Goal: Contribute content: Contribute content

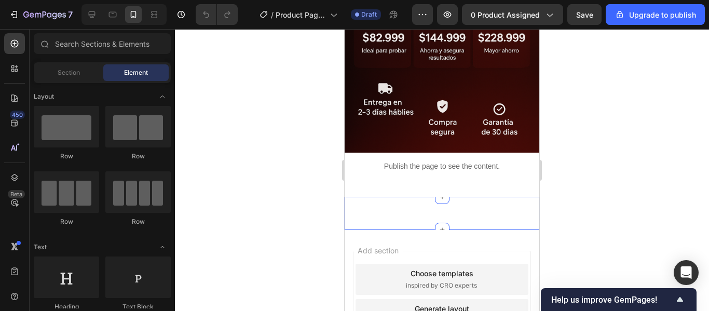
scroll to position [610, 0]
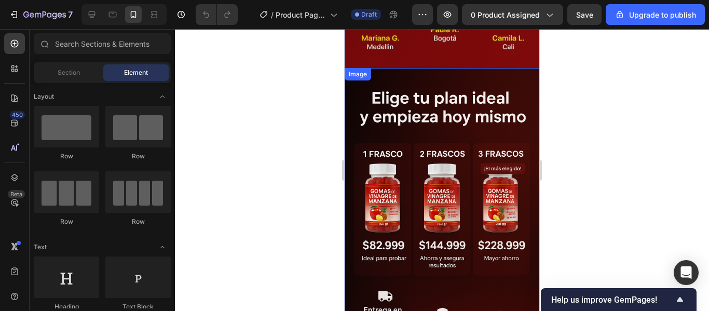
click at [434, 88] on img at bounding box center [441, 214] width 195 height 292
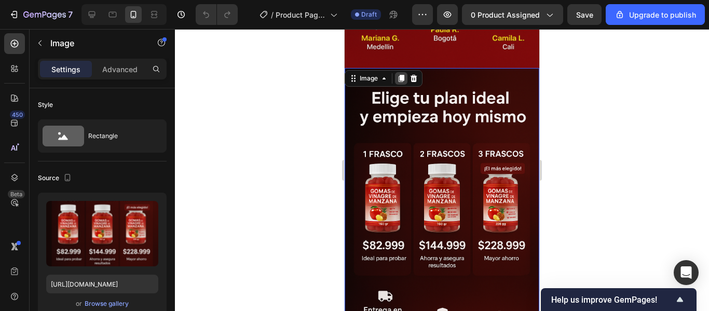
click at [396, 72] on div at bounding box center [401, 78] width 12 height 12
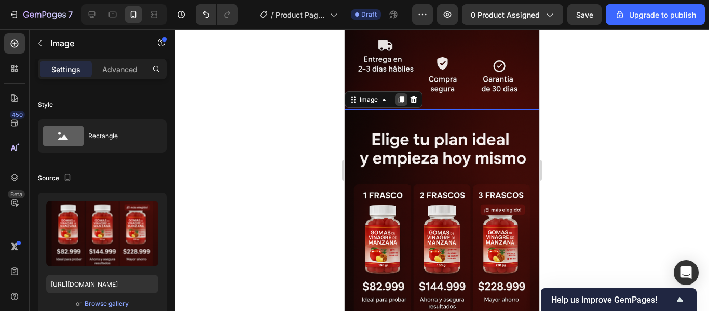
scroll to position [869, 0]
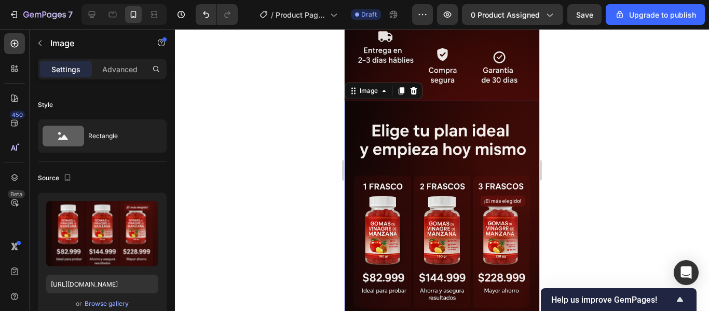
click at [405, 134] on img at bounding box center [441, 247] width 195 height 292
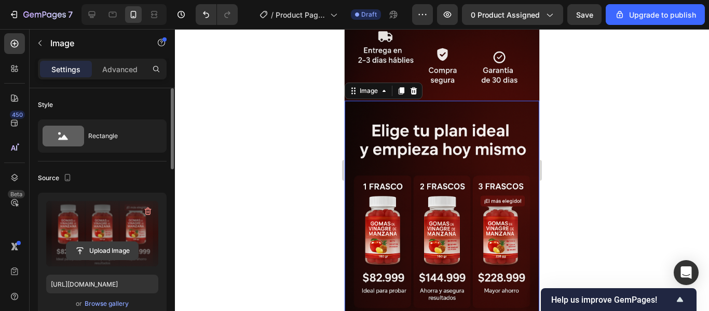
click at [101, 254] on input "file" at bounding box center [102, 251] width 72 height 18
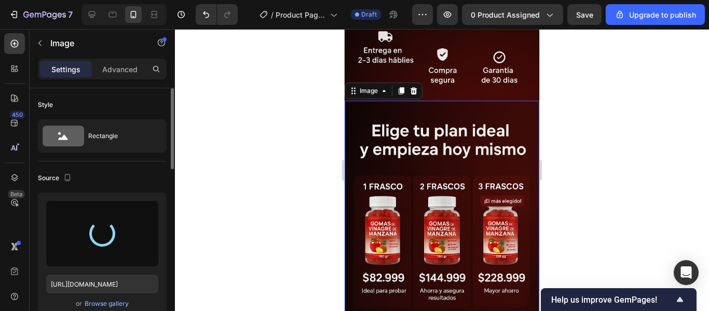
type input "[URL][DOMAIN_NAME]"
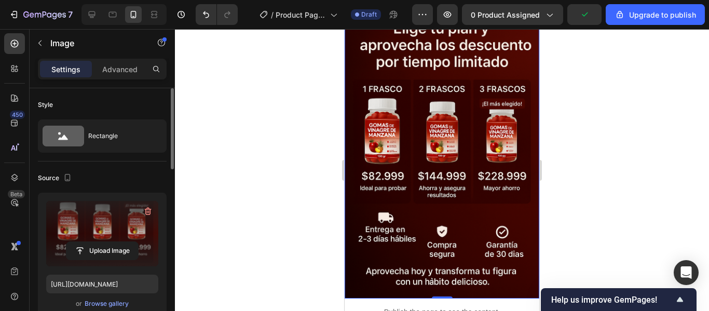
scroll to position [817, 0]
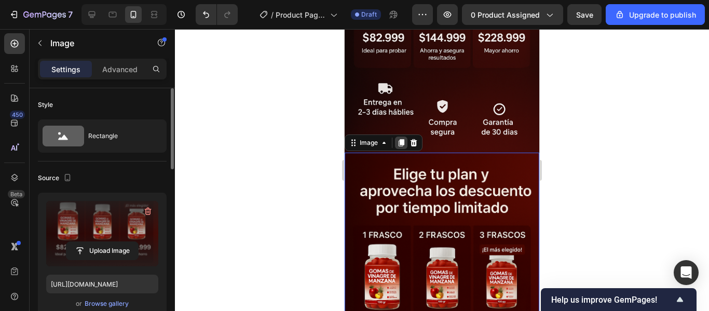
click at [400, 136] on div at bounding box center [401, 142] width 12 height 12
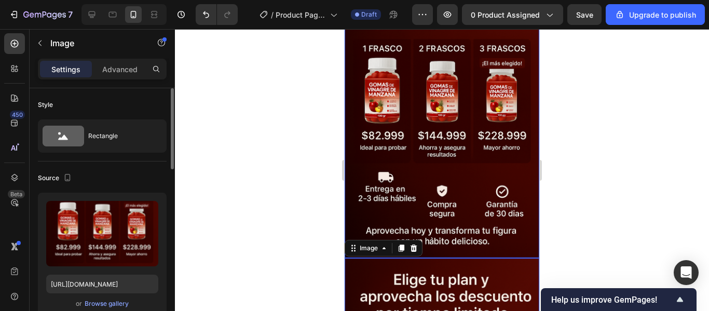
scroll to position [1149, 0]
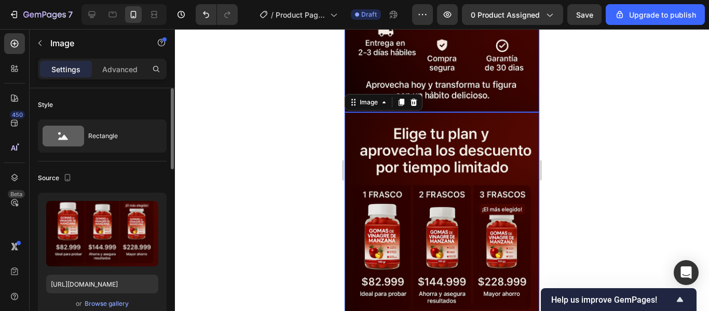
click at [434, 209] on img at bounding box center [441, 258] width 195 height 292
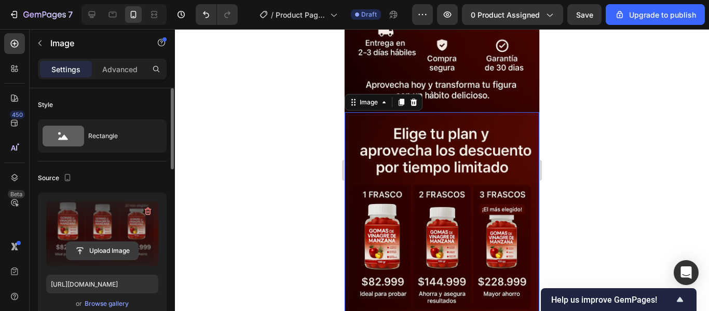
click at [132, 245] on input "file" at bounding box center [102, 251] width 72 height 18
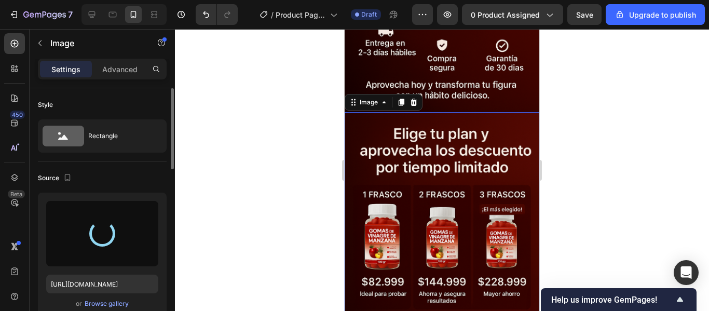
type input "[URL][DOMAIN_NAME]"
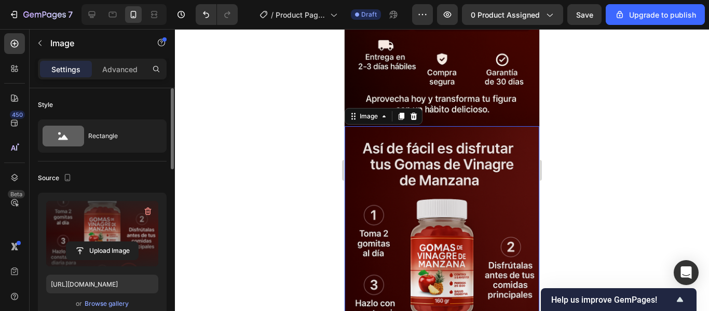
scroll to position [1101, 0]
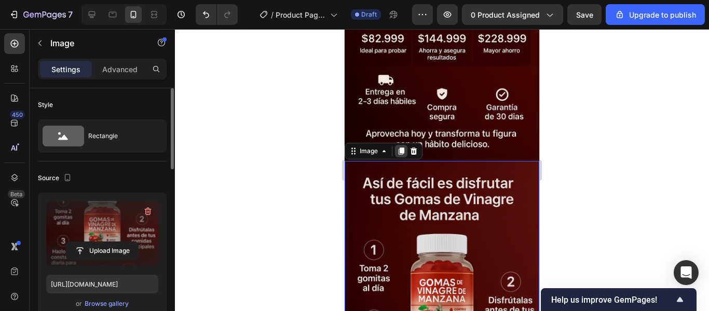
click at [398, 147] on icon at bounding box center [401, 150] width 6 height 7
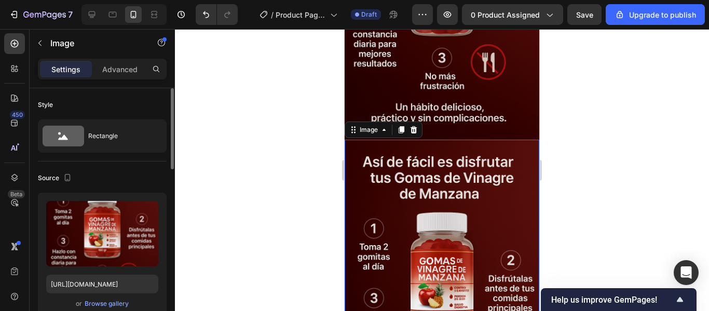
scroll to position [1429, 0]
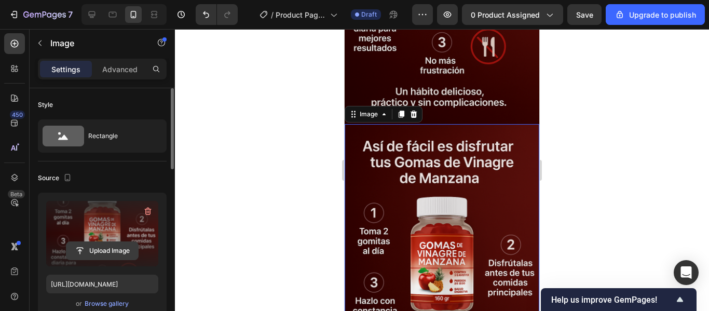
drag, startPoint x: 114, startPoint y: 221, endPoint x: 111, endPoint y: 254, distance: 32.8
click at [111, 254] on div "Upload Image" at bounding box center [102, 233] width 112 height 65
click at [111, 254] on input "file" at bounding box center [102, 251] width 72 height 18
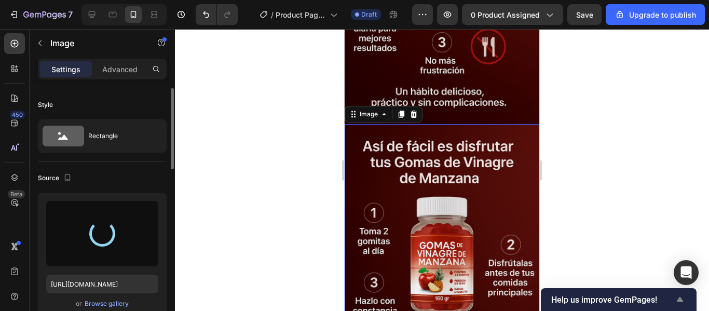
type input "[URL][DOMAIN_NAME]"
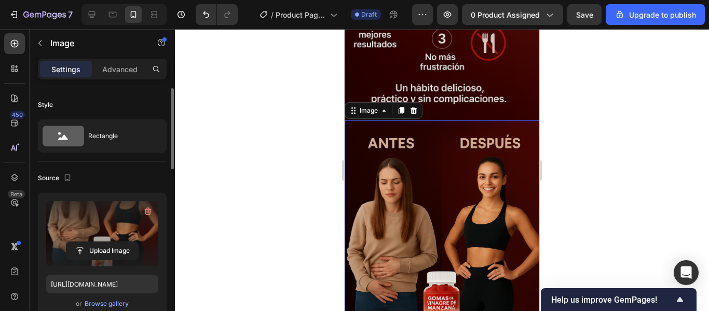
scroll to position [1428, 0]
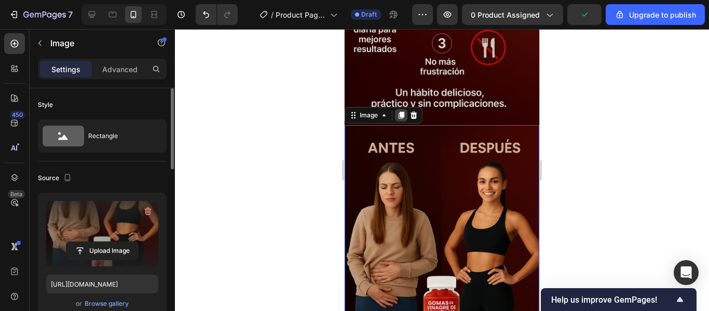
click at [397, 111] on icon at bounding box center [401, 115] width 8 height 8
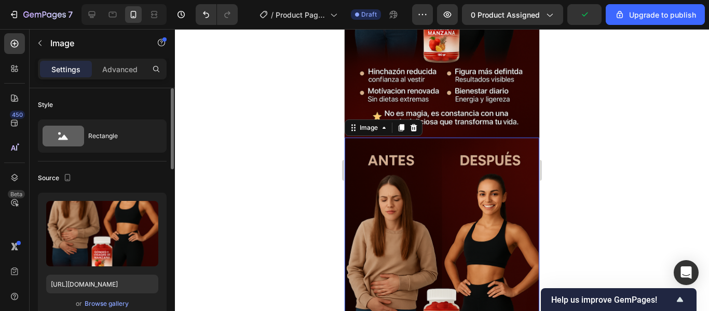
scroll to position [1710, 0]
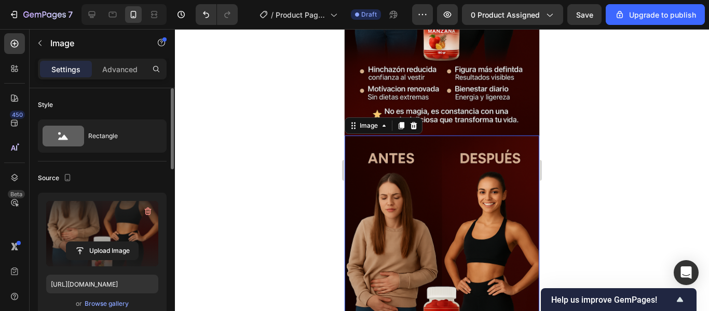
click at [94, 238] on label at bounding box center [102, 233] width 112 height 65
click at [94, 242] on input "file" at bounding box center [102, 251] width 72 height 18
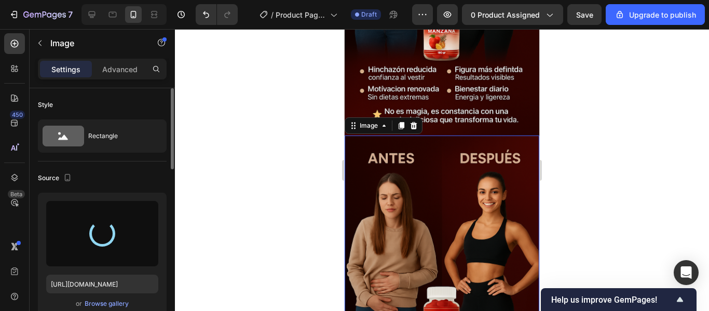
type input "[URL][DOMAIN_NAME]"
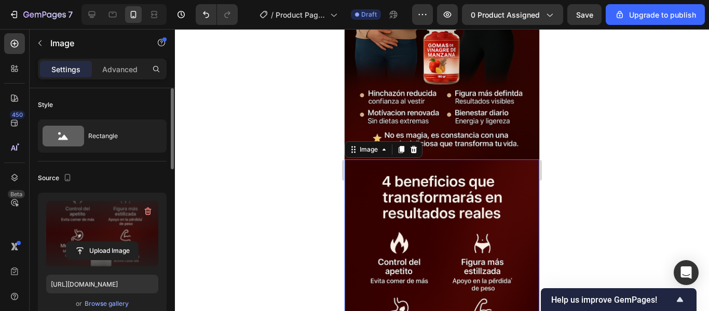
scroll to position [1685, 0]
click at [398, 146] on icon at bounding box center [401, 150] width 8 height 8
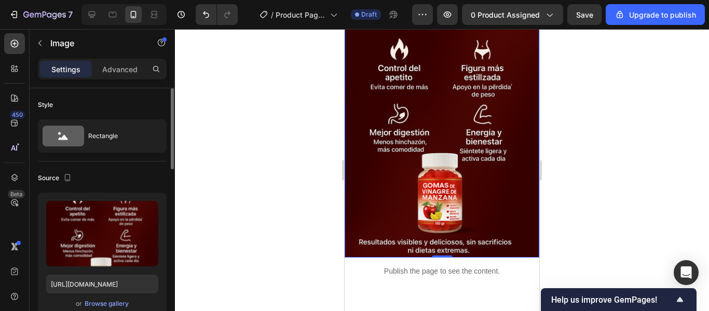
scroll to position [2175, 0]
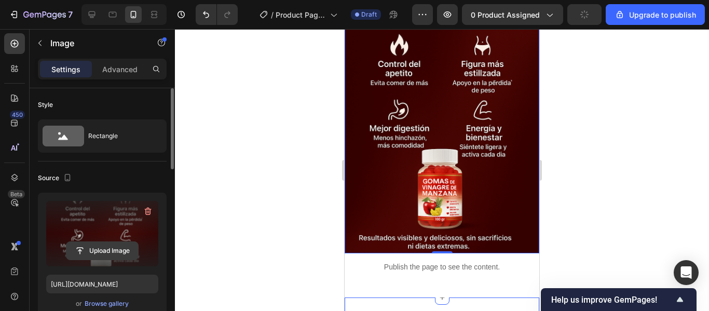
click at [115, 248] on input "file" at bounding box center [102, 251] width 72 height 18
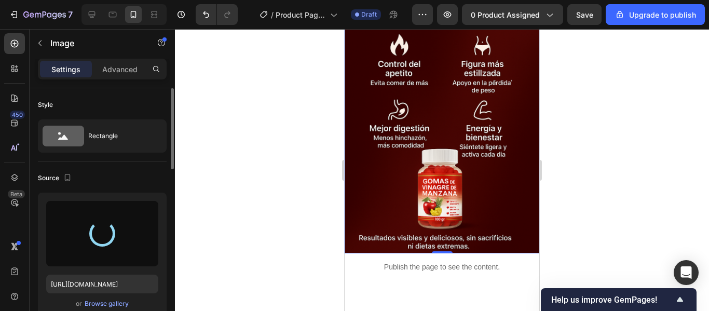
type input "[URL][DOMAIN_NAME]"
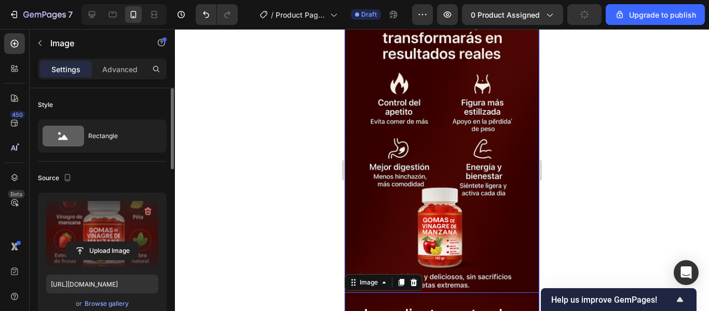
scroll to position [1843, 0]
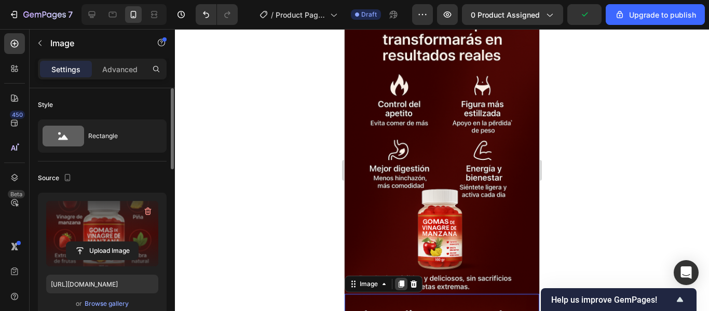
click at [400, 280] on icon at bounding box center [401, 283] width 6 height 7
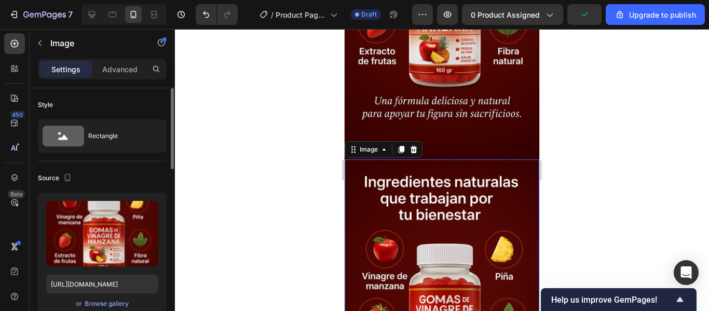
scroll to position [2270, 0]
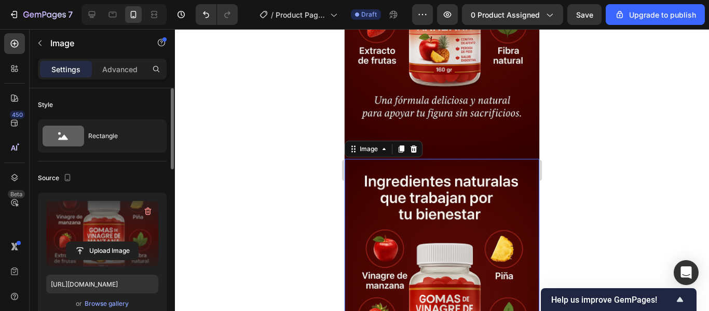
click at [82, 266] on label at bounding box center [102, 233] width 112 height 65
click at [82, 259] on input "file" at bounding box center [102, 251] width 72 height 18
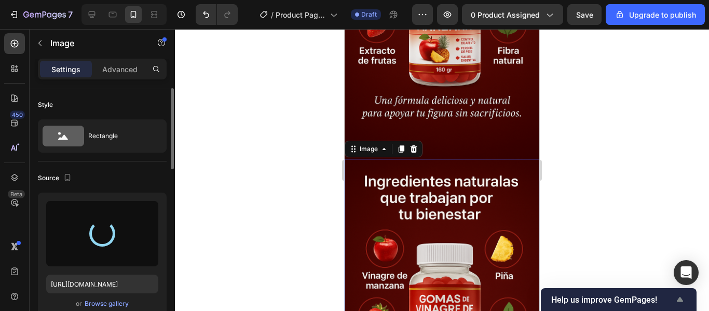
type input "[URL][DOMAIN_NAME]"
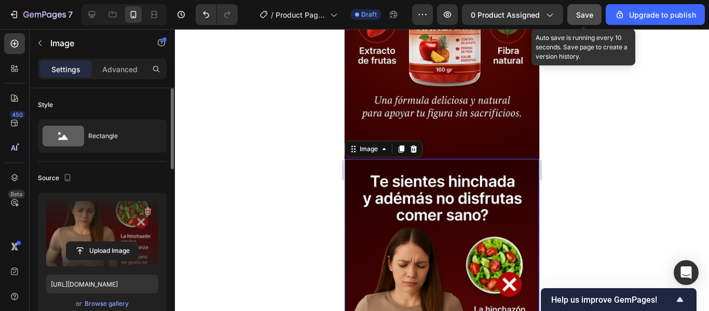
click at [588, 21] on button "Save" at bounding box center [584, 14] width 34 height 21
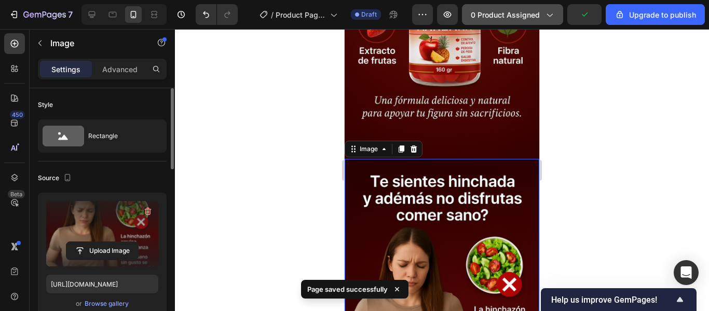
click at [490, 19] on span "0 product assigned" at bounding box center [504, 14] width 69 height 11
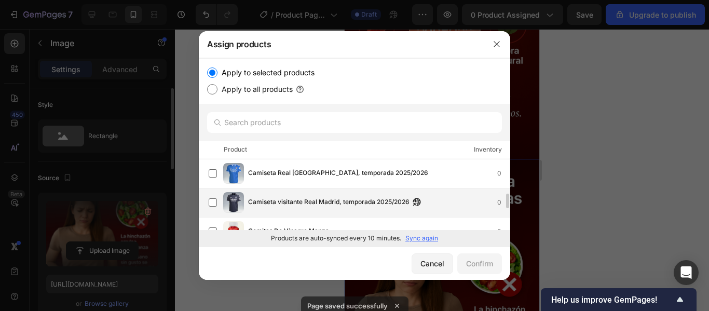
scroll to position [225, 0]
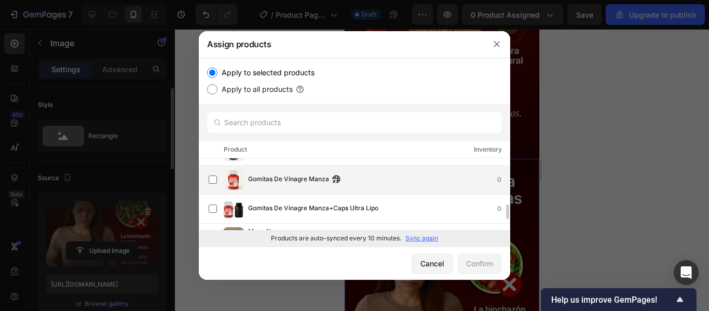
click at [288, 183] on span "Gomitas De Vinagre Manza" at bounding box center [288, 179] width 81 height 11
click at [476, 259] on div "Confirm" at bounding box center [479, 263] width 27 height 11
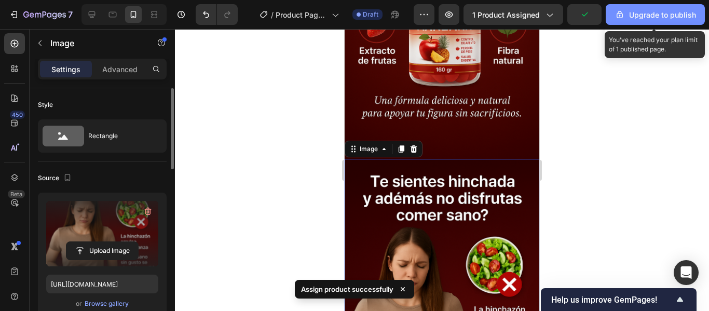
click at [640, 18] on div "Upgrade to publish" at bounding box center [654, 14] width 81 height 11
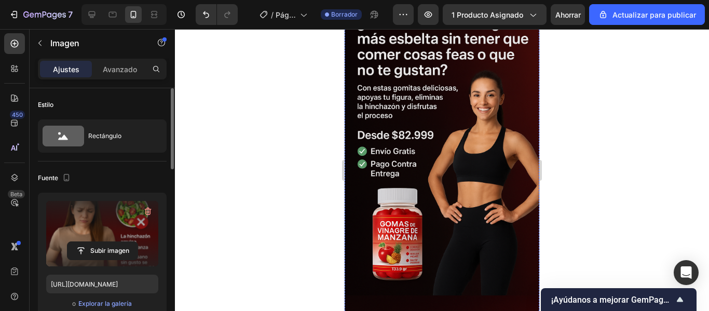
scroll to position [0, 0]
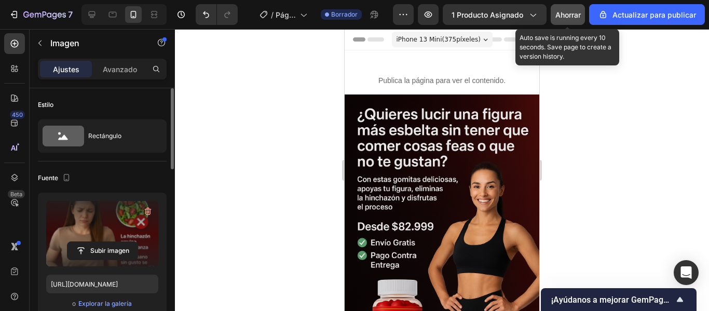
click at [563, 18] on font "Ahorrar" at bounding box center [567, 14] width 25 height 9
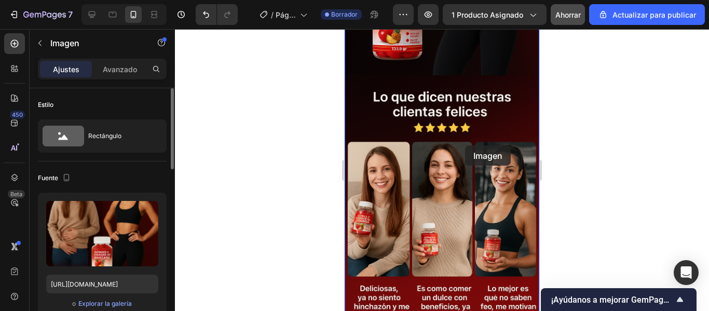
scroll to position [156, 0]
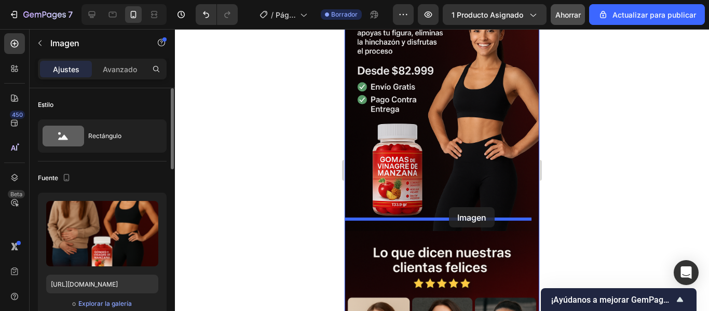
drag, startPoint x: 441, startPoint y: 146, endPoint x: 446, endPoint y: 214, distance: 68.1
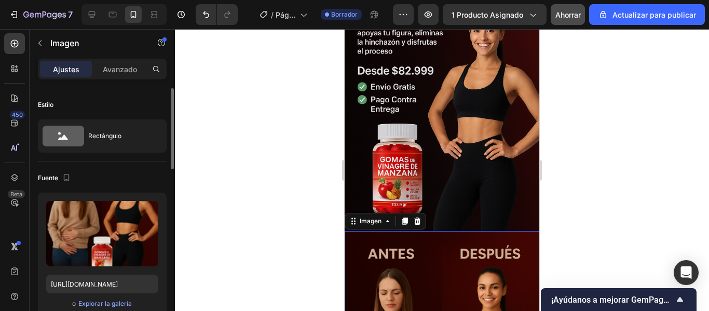
click at [572, 181] on div at bounding box center [442, 170] width 534 height 282
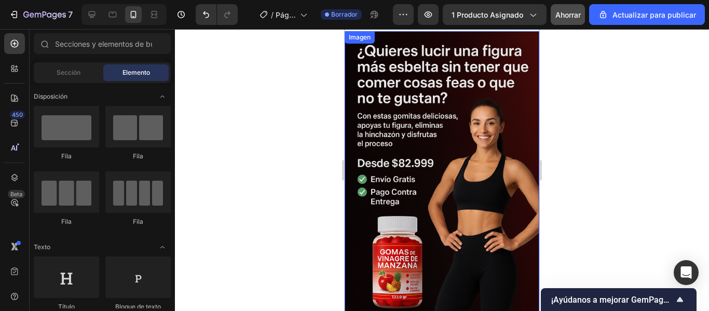
scroll to position [0, 0]
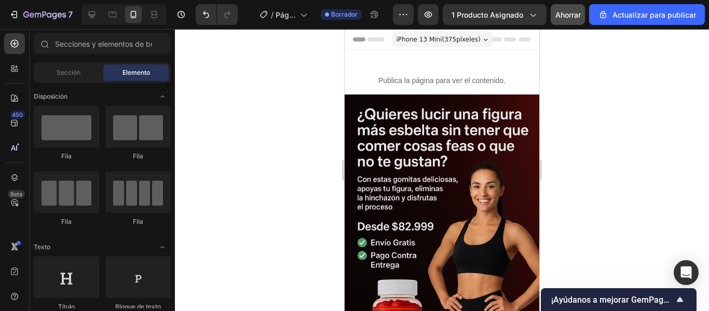
click at [279, 232] on div at bounding box center [442, 170] width 534 height 282
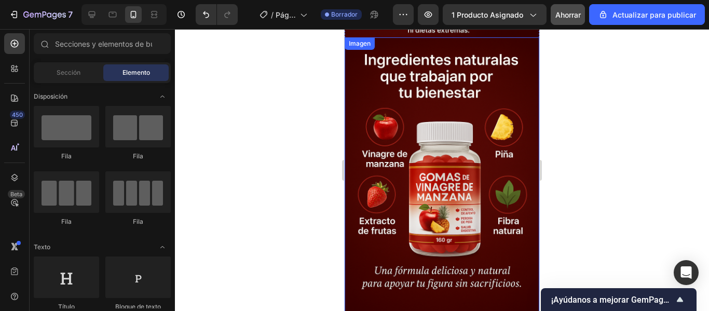
scroll to position [2178, 0]
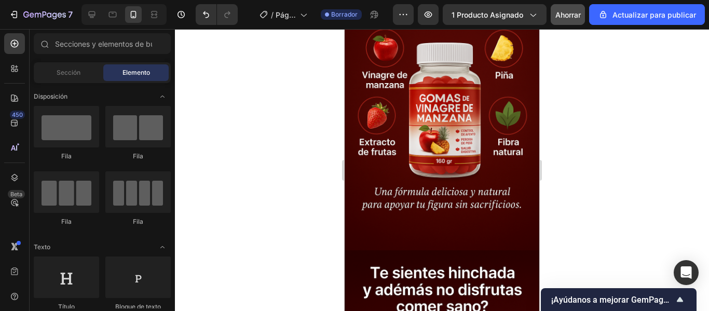
click at [576, 21] on button "Ahorrar" at bounding box center [567, 14] width 34 height 21
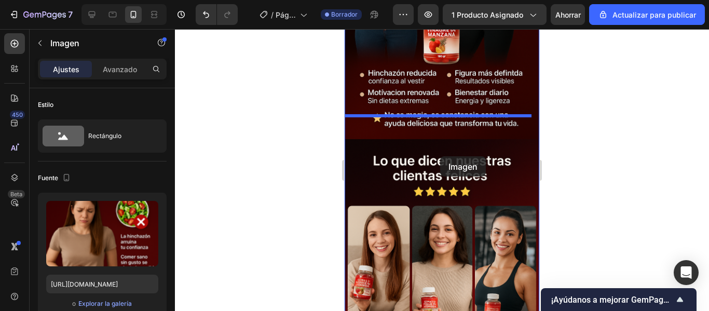
scroll to position [393, 0]
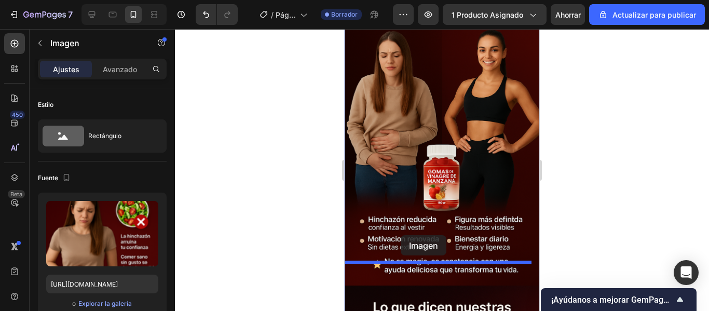
drag, startPoint x: 416, startPoint y: 228, endPoint x: 400, endPoint y: 235, distance: 17.4
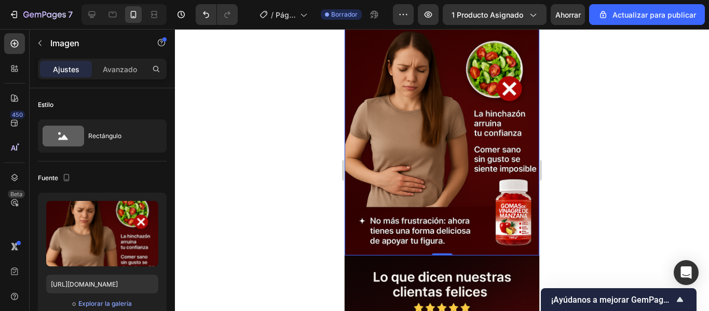
scroll to position [715, 0]
click at [311, 223] on div at bounding box center [442, 170] width 534 height 282
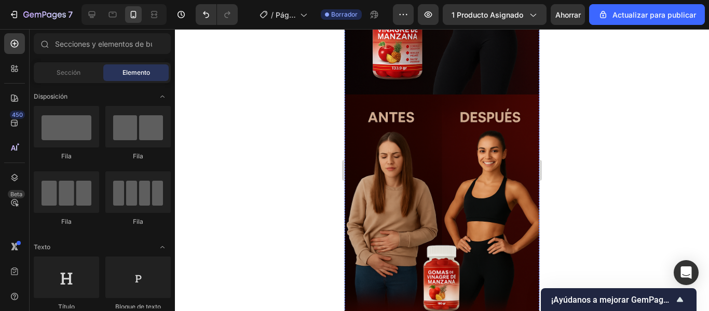
scroll to position [270, 0]
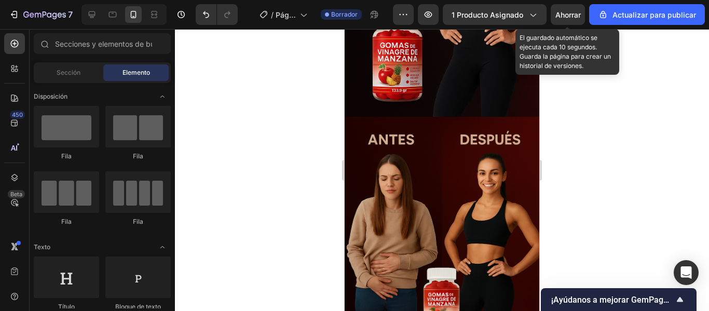
click at [559, 20] on div "Ahorrar" at bounding box center [567, 14] width 25 height 11
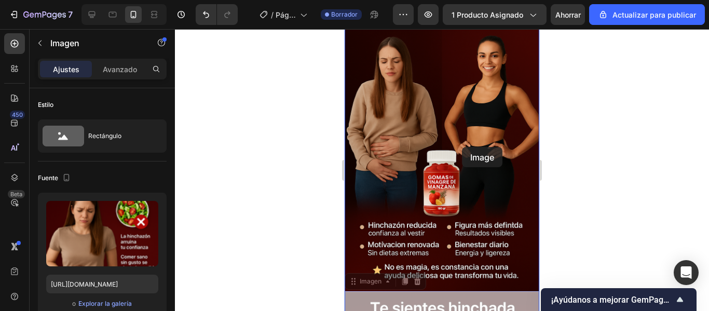
scroll to position [265, 0]
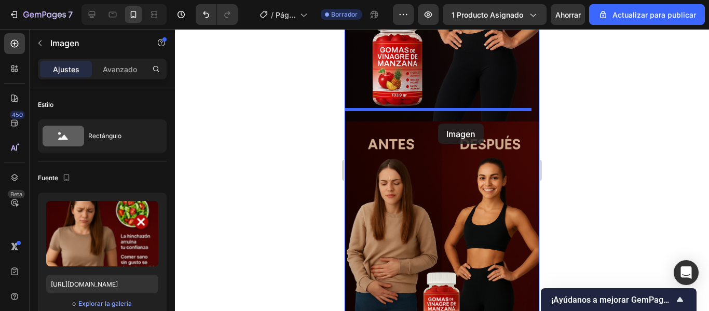
drag, startPoint x: 465, startPoint y: 227, endPoint x: 438, endPoint y: 123, distance: 107.2
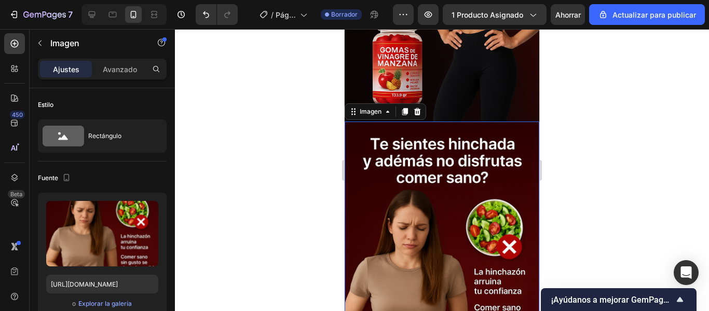
click at [282, 188] on div at bounding box center [442, 170] width 534 height 282
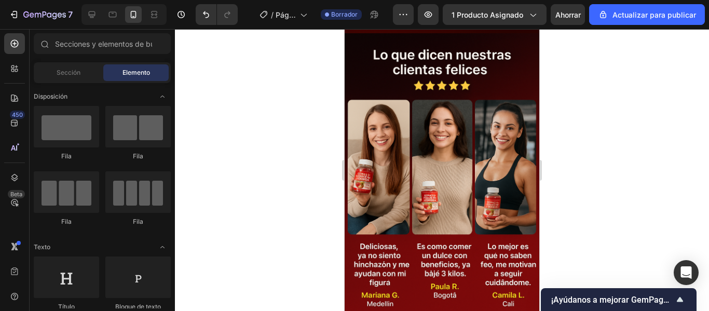
scroll to position [942, 0]
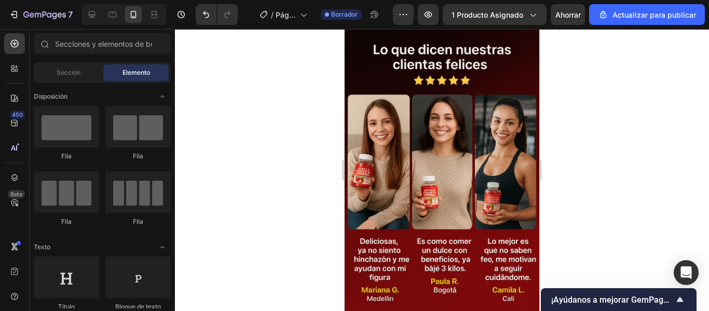
click at [567, 155] on div at bounding box center [442, 170] width 534 height 282
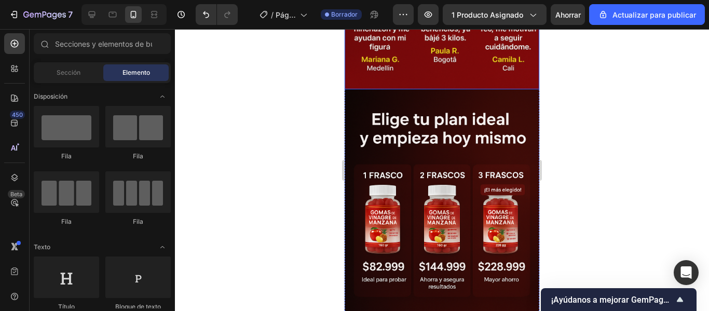
scroll to position [1174, 0]
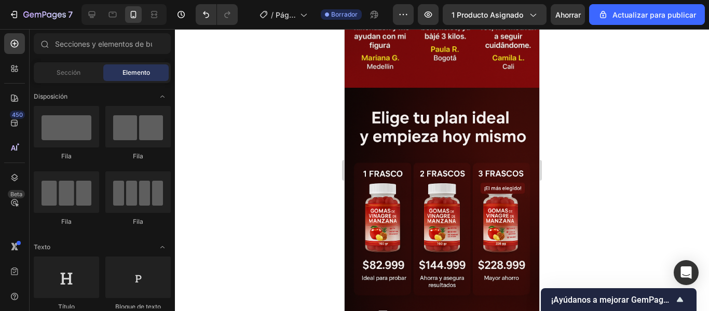
click at [550, 238] on div at bounding box center [442, 170] width 534 height 282
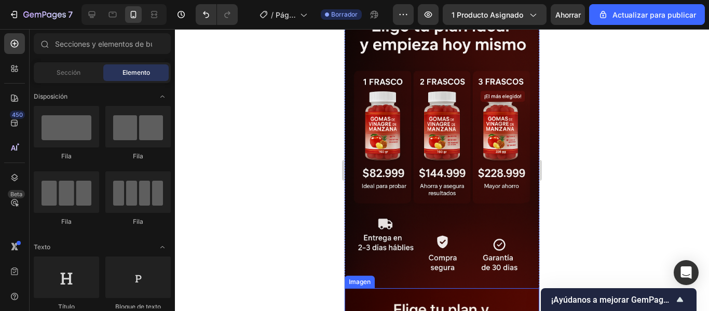
scroll to position [1266, 0]
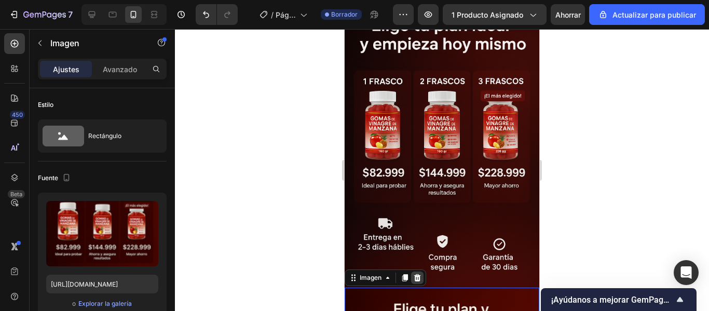
click at [419, 273] on icon at bounding box center [417, 276] width 7 height 7
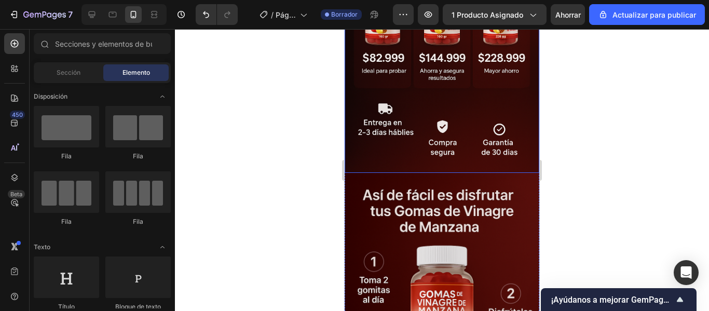
scroll to position [1381, 0]
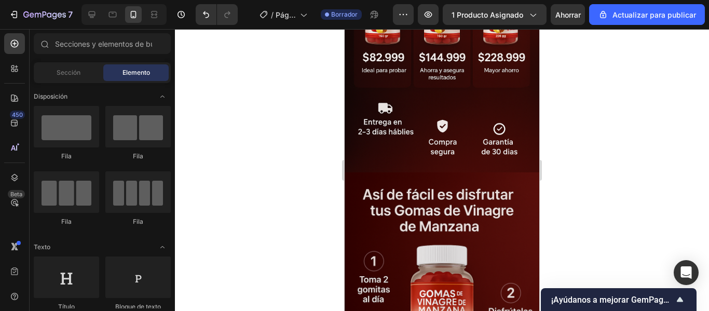
click at [587, 180] on div at bounding box center [442, 170] width 534 height 282
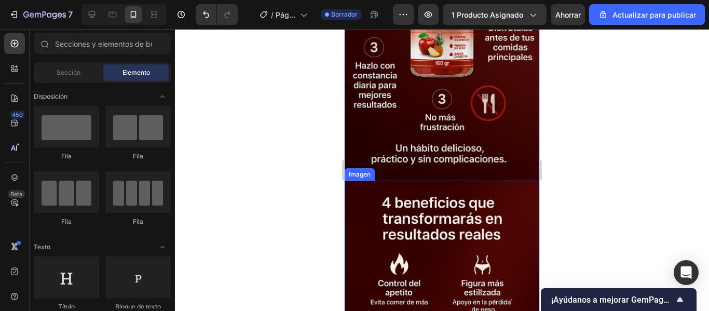
scroll to position [1735, 0]
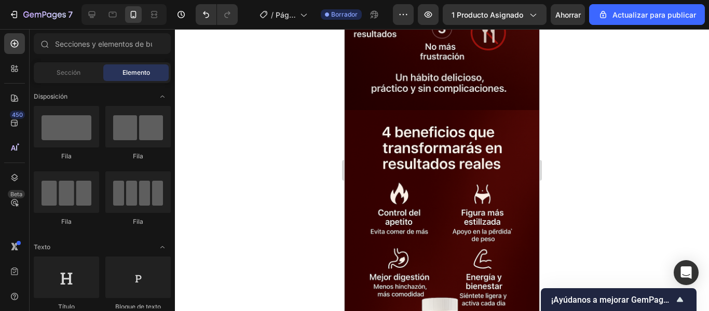
click at [302, 205] on div at bounding box center [442, 170] width 534 height 282
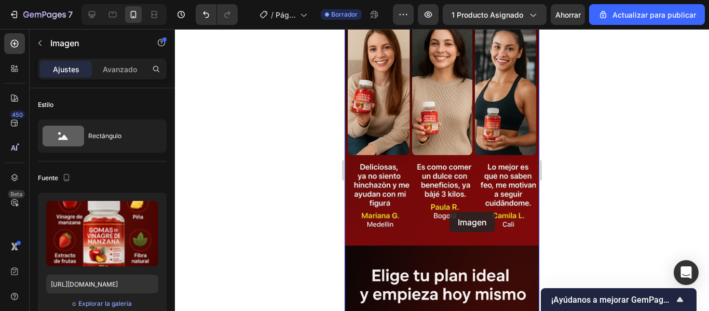
scroll to position [976, 0]
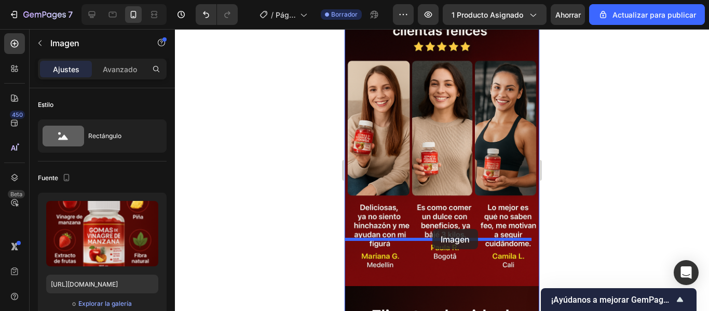
drag, startPoint x: 453, startPoint y: 239, endPoint x: 432, endPoint y: 229, distance: 23.4
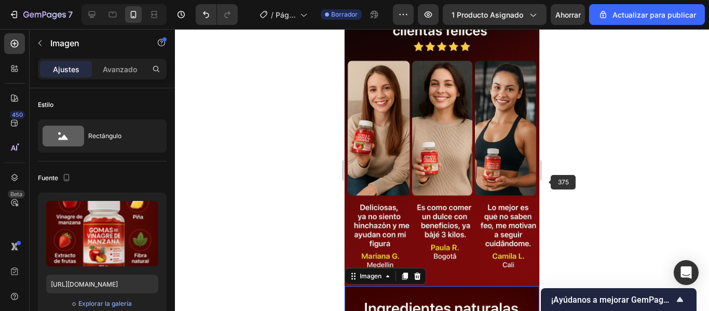
click at [578, 163] on div at bounding box center [442, 170] width 534 height 282
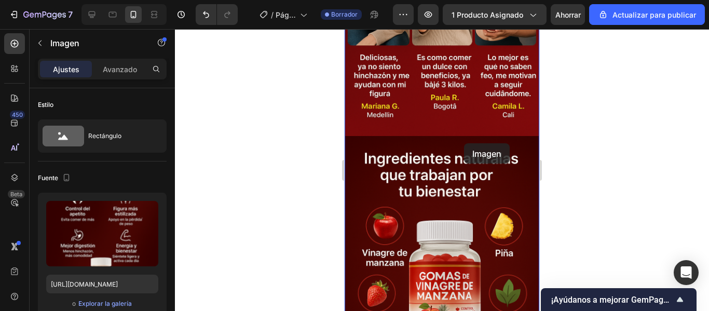
scroll to position [1121, 0]
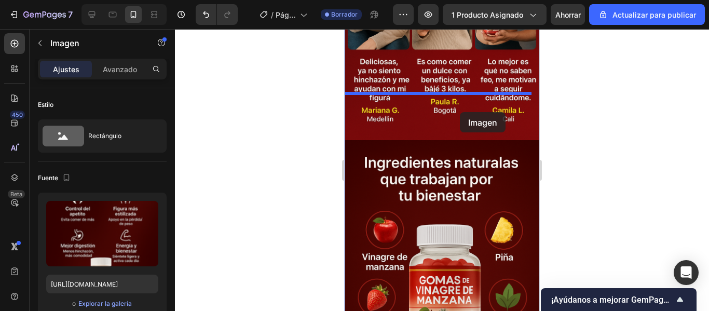
drag, startPoint x: 469, startPoint y: 250, endPoint x: 460, endPoint y: 112, distance: 138.3
click at [460, 112] on div "iPhone 13 Mini ( 375 píxeles) iPhone 13 Mini iPhone 13 Pro iPhone 11 Pro Max iP…" at bounding box center [441, 250] width 195 height 2685
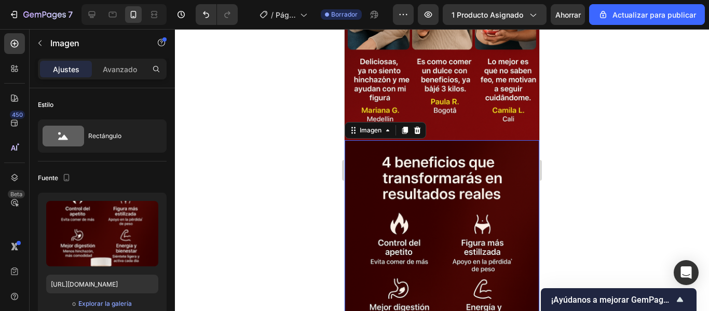
click at [653, 131] on div at bounding box center [442, 170] width 534 height 282
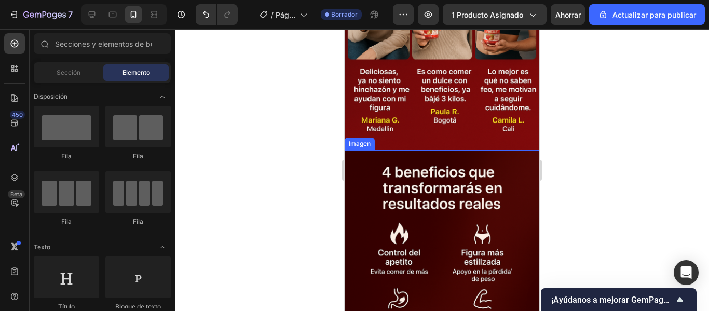
scroll to position [1110, 0]
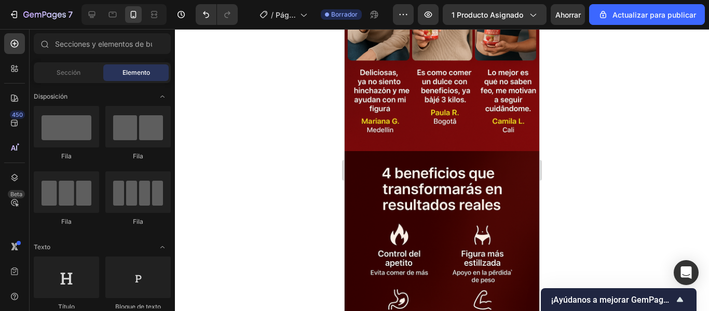
click at [260, 207] on div at bounding box center [442, 170] width 534 height 282
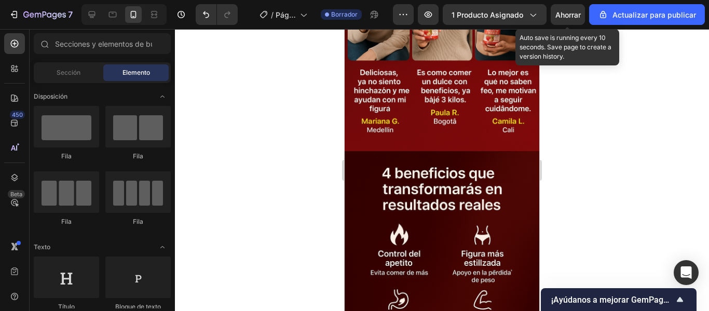
click at [576, 11] on font "Ahorrar" at bounding box center [567, 14] width 25 height 9
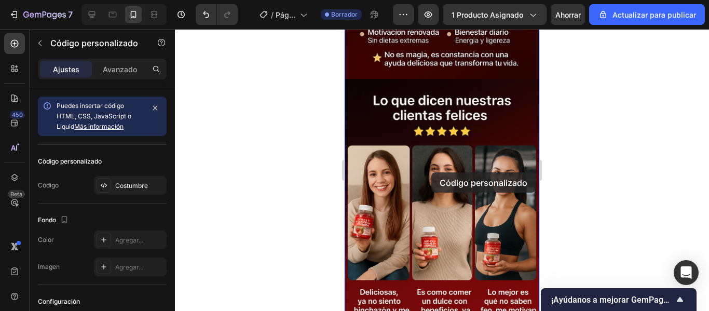
scroll to position [799, 0]
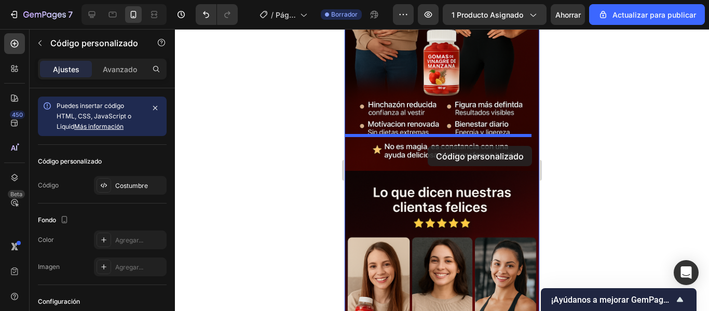
drag, startPoint x: 422, startPoint y: 153, endPoint x: 423, endPoint y: 143, distance: 10.4
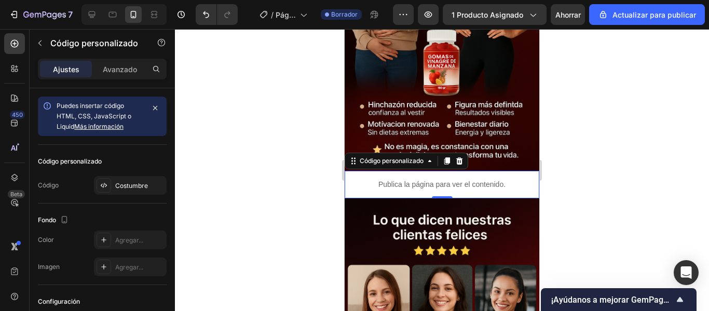
click at [588, 178] on div at bounding box center [442, 170] width 534 height 282
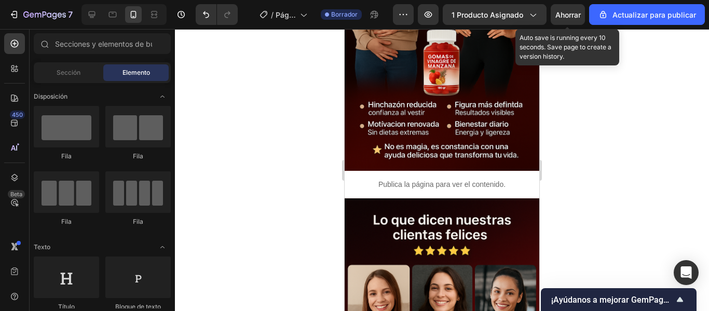
click at [579, 16] on font "Ahorrar" at bounding box center [567, 14] width 25 height 9
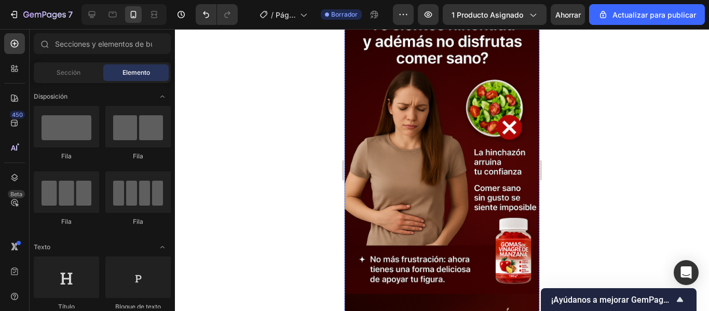
scroll to position [343, 0]
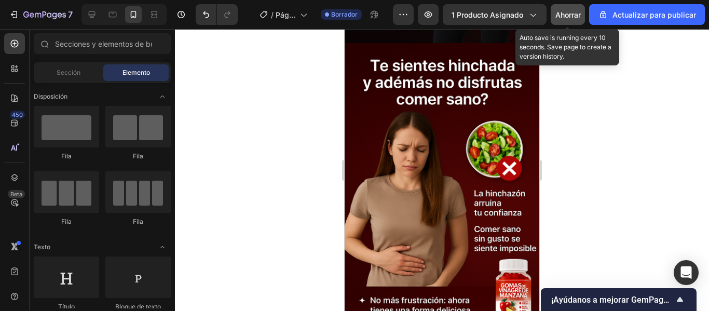
click at [564, 5] on button "Ahorrar" at bounding box center [567, 14] width 34 height 21
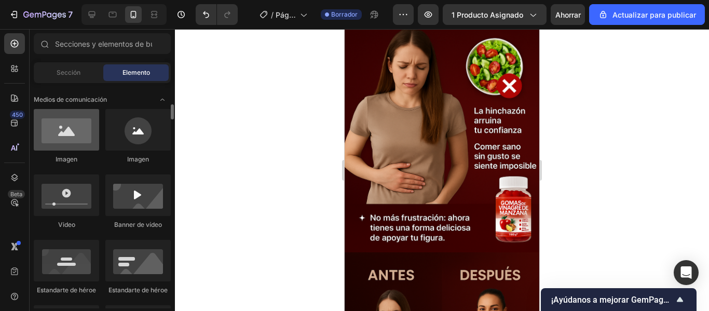
scroll to position [318, 0]
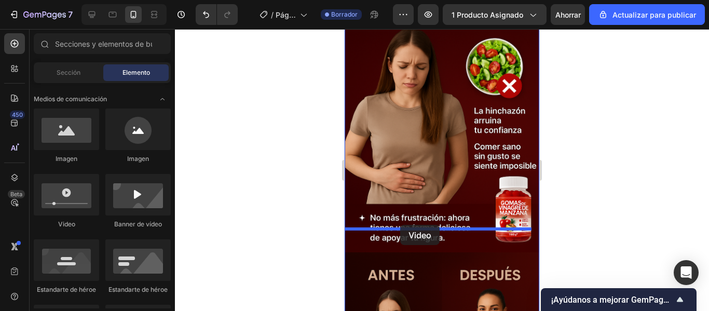
drag, startPoint x: 363, startPoint y: 219, endPoint x: 401, endPoint y: 225, distance: 38.8
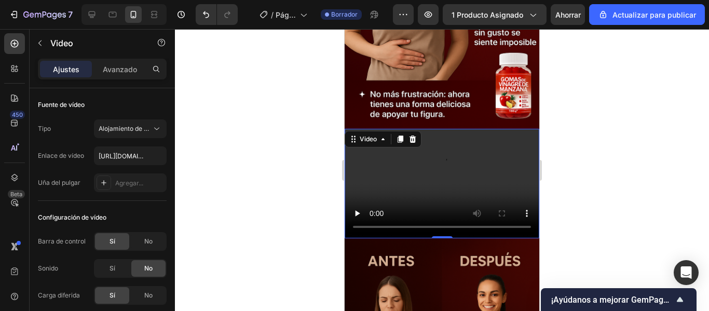
scroll to position [555, 0]
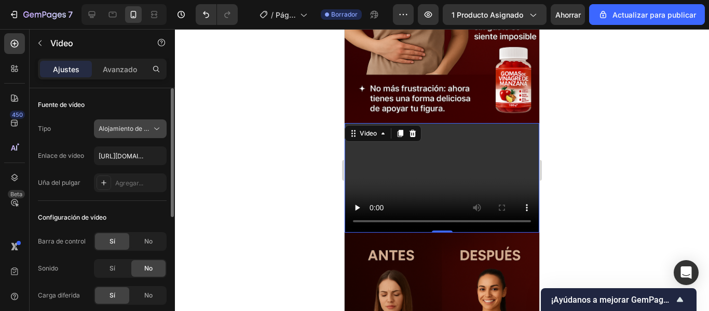
click at [121, 130] on font "Alojamiento de vídeos" at bounding box center [131, 128] width 64 height 8
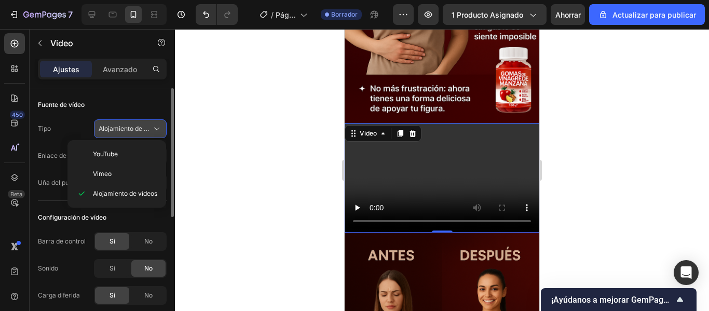
click at [121, 130] on font "Alojamiento de vídeos" at bounding box center [131, 128] width 64 height 8
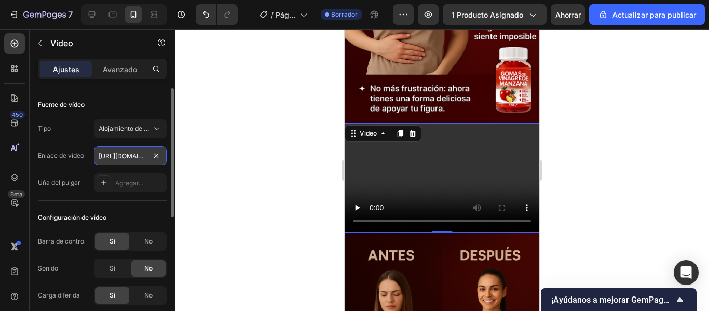
click at [118, 161] on input "[URL][DOMAIN_NAME]" at bounding box center [130, 155] width 73 height 19
click at [141, 159] on input "text" at bounding box center [130, 155] width 73 height 19
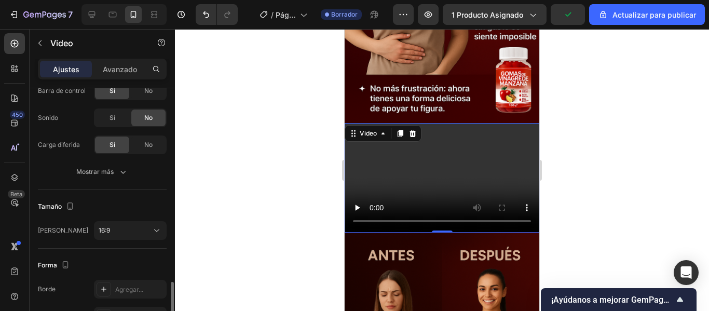
scroll to position [238, 0]
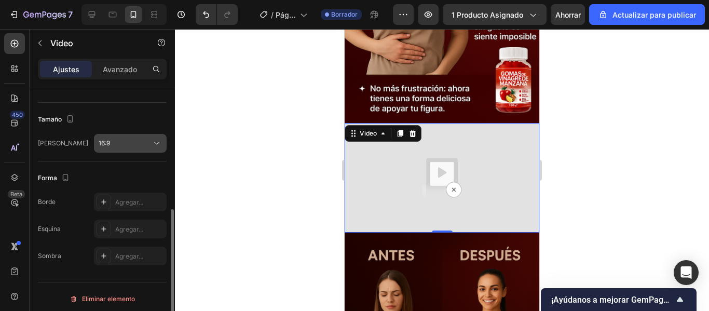
click at [132, 152] on button "16:9" at bounding box center [130, 143] width 73 height 19
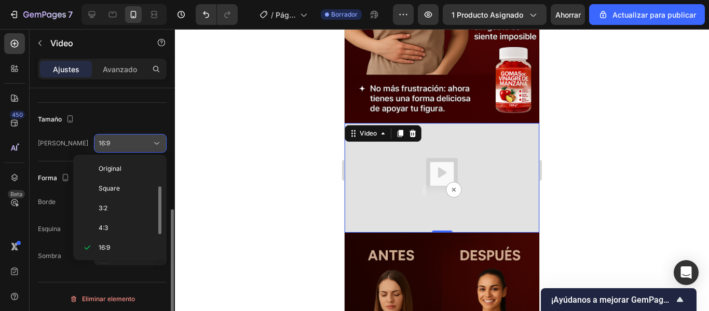
scroll to position [19, 0]
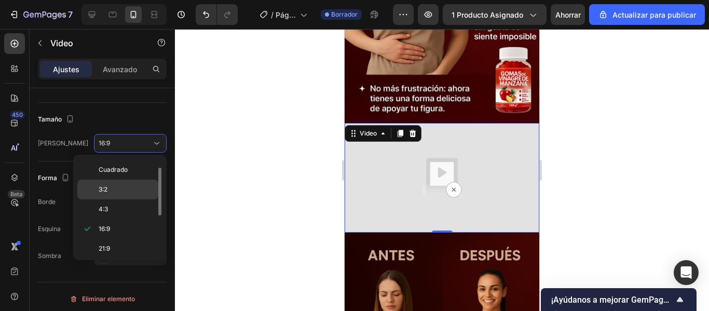
click at [124, 186] on p "3:2" at bounding box center [126, 189] width 55 height 9
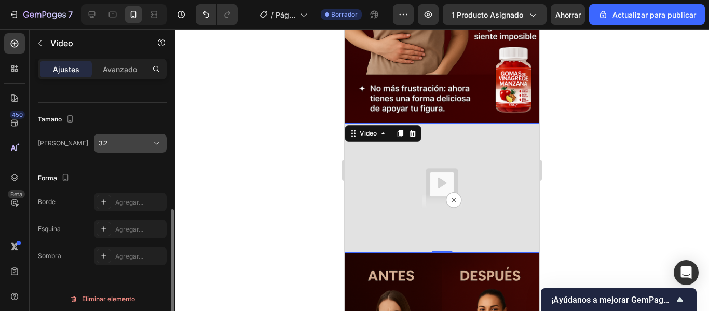
click at [149, 147] on div "3:2" at bounding box center [125, 142] width 53 height 9
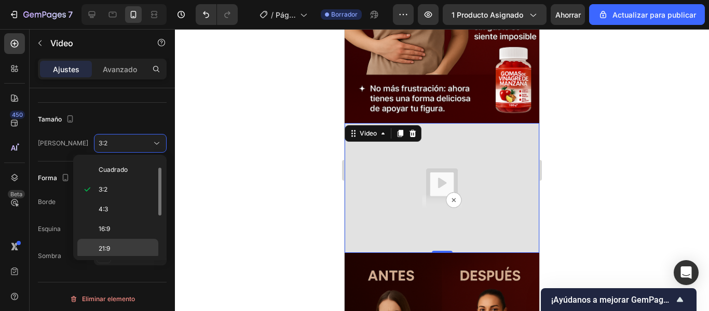
click at [124, 240] on div "21:9" at bounding box center [117, 249] width 81 height 20
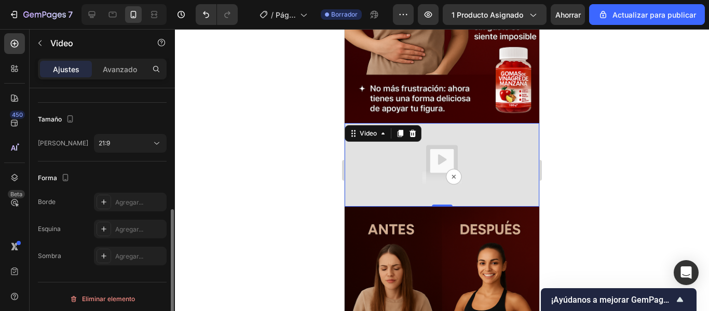
click at [141, 133] on div "[PERSON_NAME] 21:9" at bounding box center [102, 132] width 129 height 59
click at [140, 138] on div "21:9" at bounding box center [125, 142] width 53 height 9
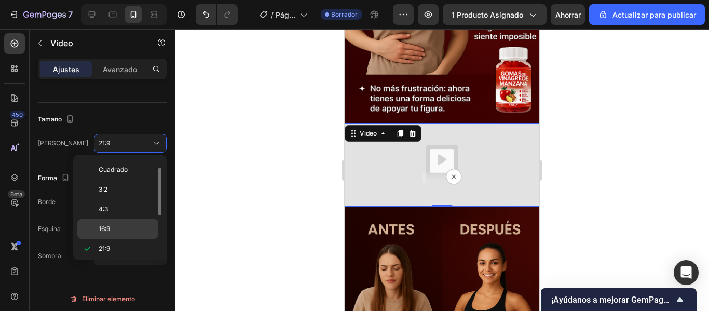
click at [108, 230] on font "16:9" at bounding box center [104, 229] width 11 height 8
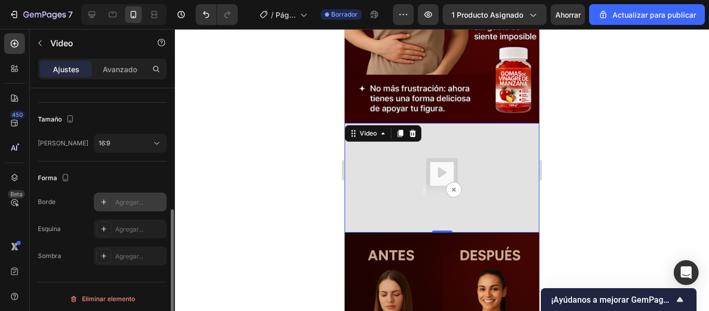
click at [108, 198] on div at bounding box center [103, 202] width 15 height 15
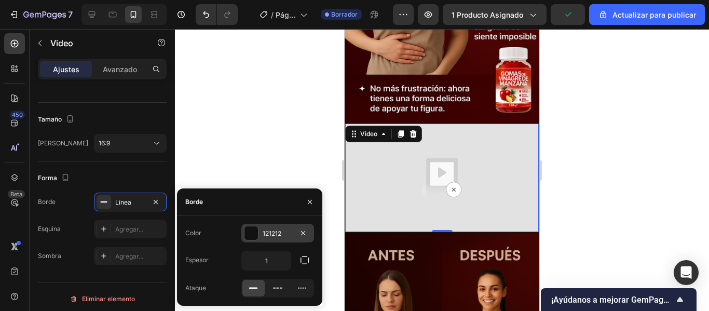
click at [254, 232] on div at bounding box center [250, 232] width 13 height 13
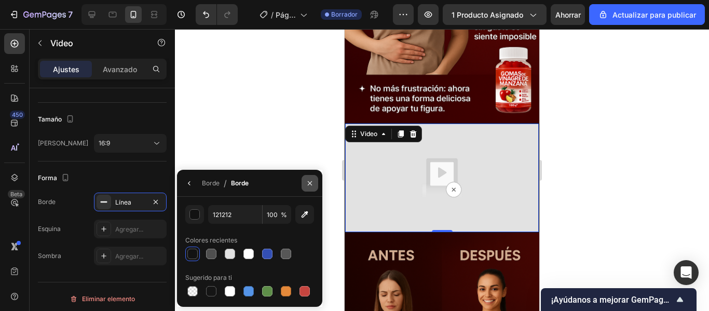
click at [308, 182] on icon "button" at bounding box center [309, 183] width 8 height 8
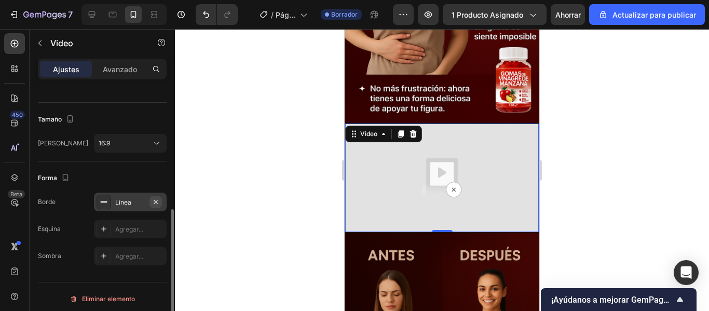
drag, startPoint x: 143, startPoint y: 205, endPoint x: 159, endPoint y: 201, distance: 16.2
click at [159, 201] on div "Línea" at bounding box center [130, 201] width 73 height 19
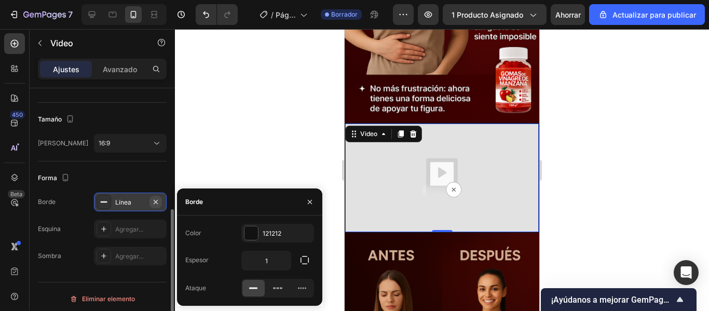
click at [159, 201] on icon "button" at bounding box center [155, 202] width 8 height 8
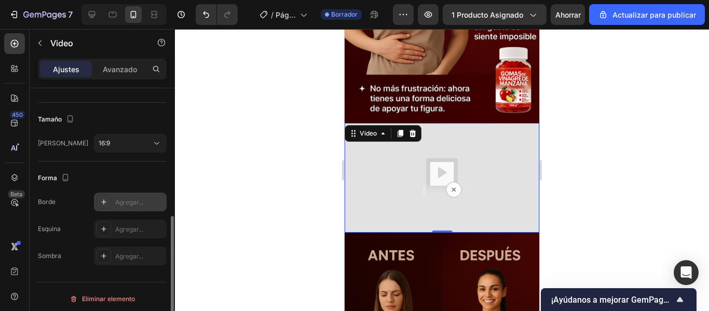
scroll to position [242, 0]
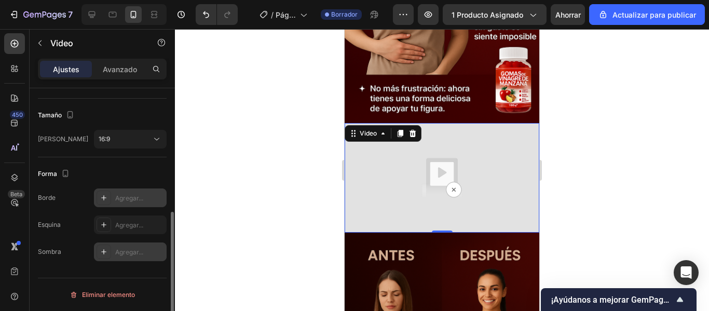
click at [103, 247] on icon at bounding box center [104, 251] width 8 height 8
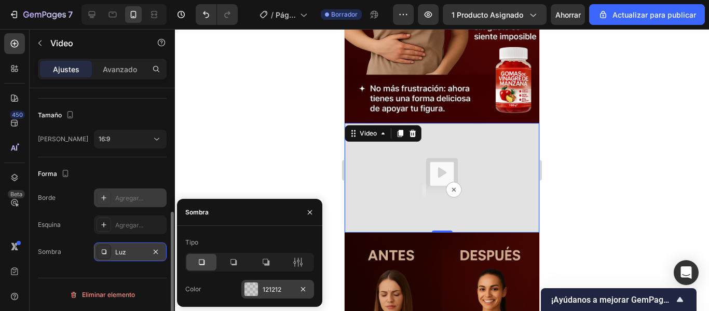
click at [253, 290] on div at bounding box center [250, 288] width 13 height 13
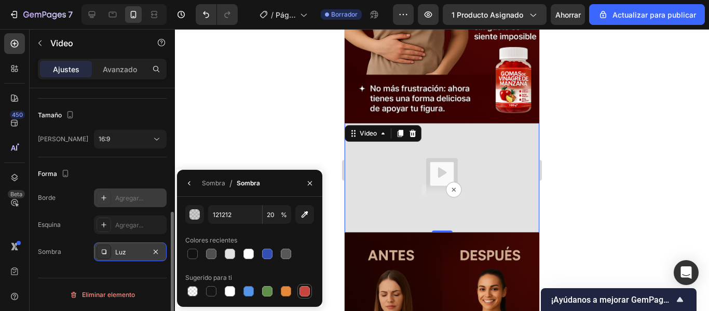
click at [311, 291] on div at bounding box center [249, 291] width 129 height 15
click at [311, 291] on div at bounding box center [304, 291] width 15 height 15
type input "C5453F"
type input "100"
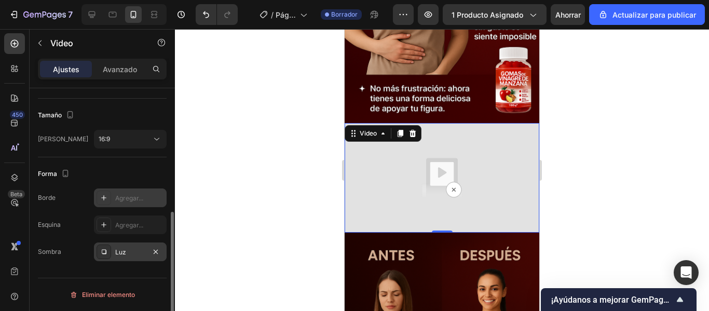
click at [240, 150] on div at bounding box center [442, 170] width 534 height 282
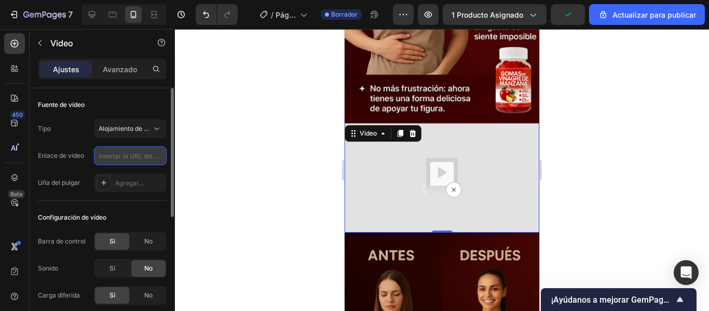
click at [128, 154] on input "text" at bounding box center [130, 155] width 73 height 19
paste input "[URL][DOMAIN_NAME]"
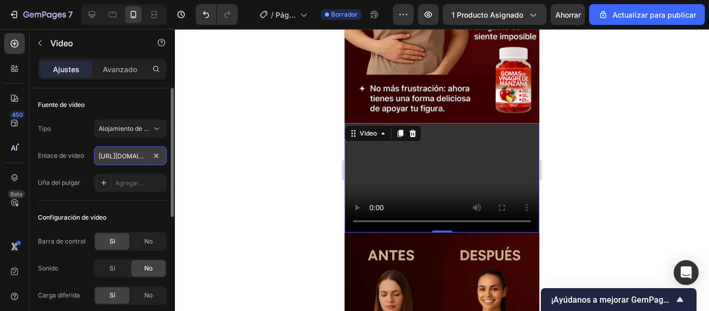
scroll to position [0, 52]
type input "[URL][DOMAIN_NAME]"
click at [290, 170] on div at bounding box center [442, 170] width 534 height 282
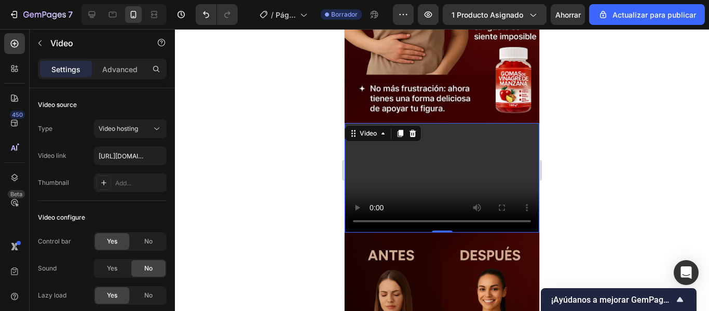
click at [362, 164] on video at bounding box center [441, 177] width 195 height 109
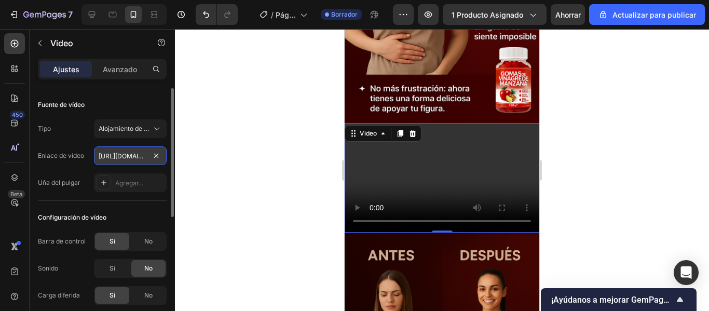
click at [122, 152] on input "[URL][DOMAIN_NAME]" at bounding box center [130, 155] width 73 height 19
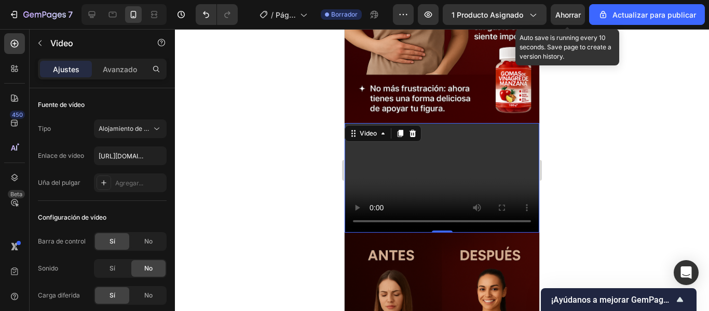
click at [569, 18] on font "Ahorrar" at bounding box center [567, 14] width 25 height 9
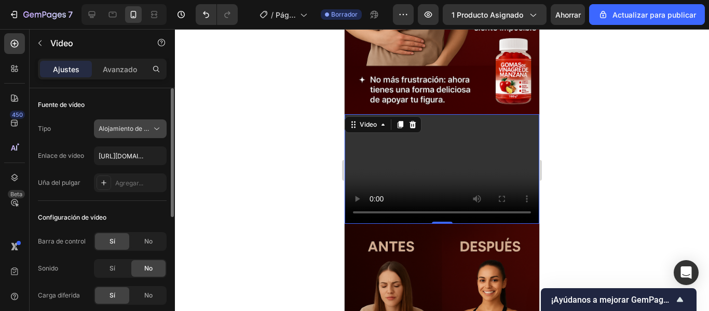
click at [148, 130] on font "Alojamiento de vídeos" at bounding box center [131, 128] width 64 height 8
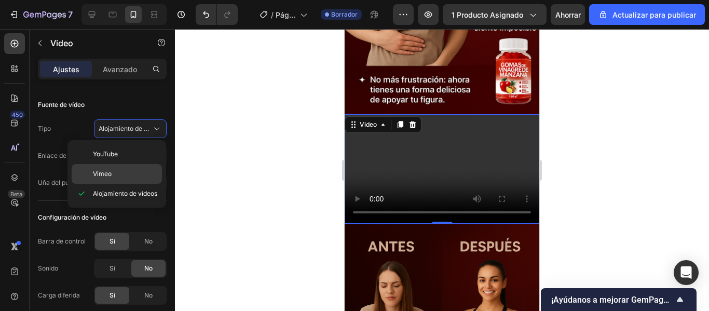
click at [126, 165] on div "Vimeo" at bounding box center [117, 174] width 90 height 20
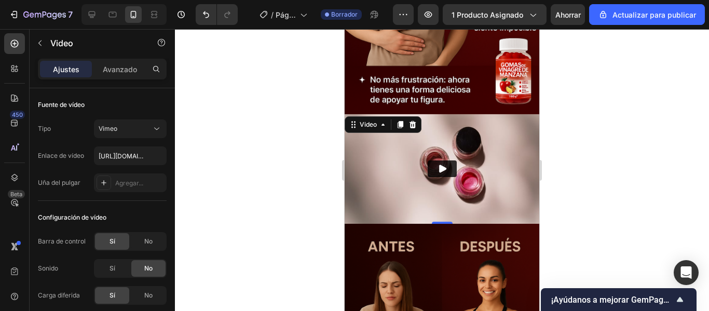
click at [437, 163] on icon "Play" at bounding box center [442, 168] width 10 height 10
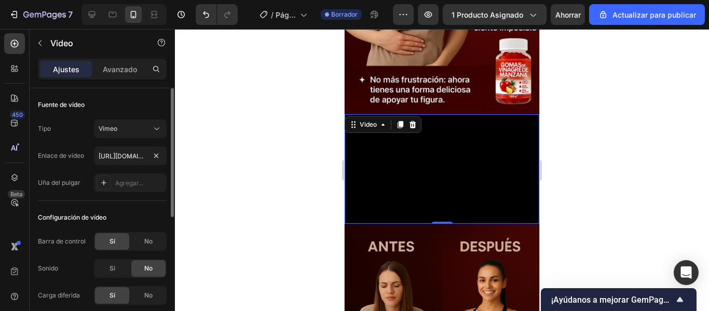
click at [115, 142] on div "Tipo Vimeo Enlace de vídeo [URL][DOMAIN_NAME] Uña [PERSON_NAME] Agregar..." at bounding box center [102, 155] width 129 height 73
click at [129, 152] on input "[URL][DOMAIN_NAME]" at bounding box center [130, 155] width 73 height 19
click at [153, 136] on button "Vimeo" at bounding box center [130, 128] width 73 height 19
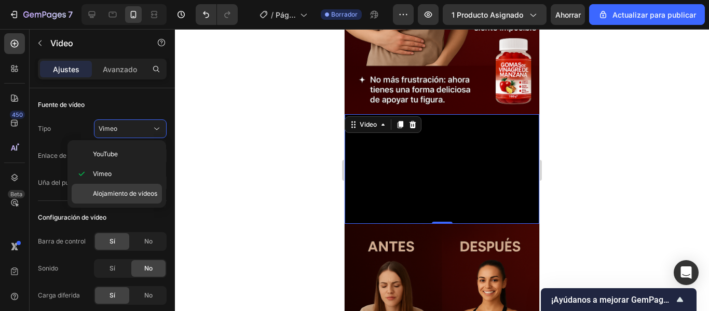
click at [129, 186] on div "Alojamiento de vídeos" at bounding box center [117, 194] width 90 height 20
type input "[URL][DOMAIN_NAME]"
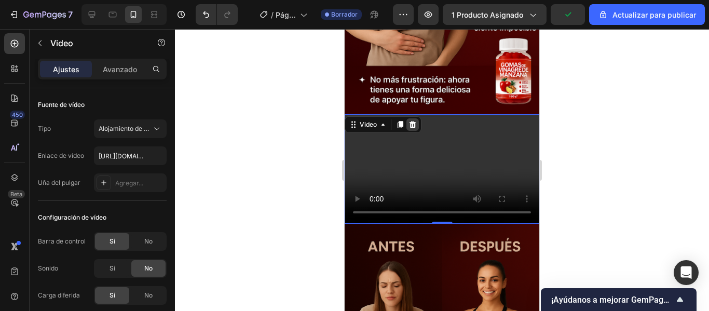
click at [413, 120] on icon at bounding box center [412, 124] width 8 height 8
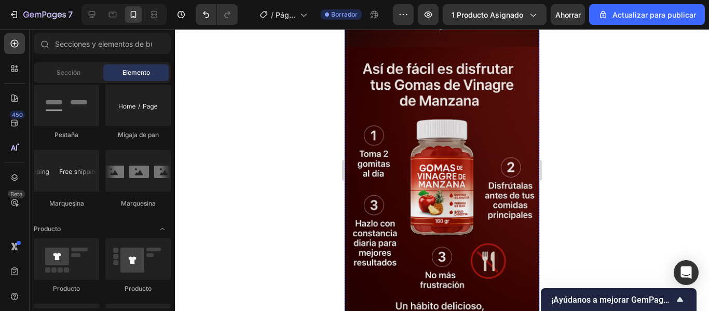
scroll to position [2115, 0]
